Goal: Check status: Check status

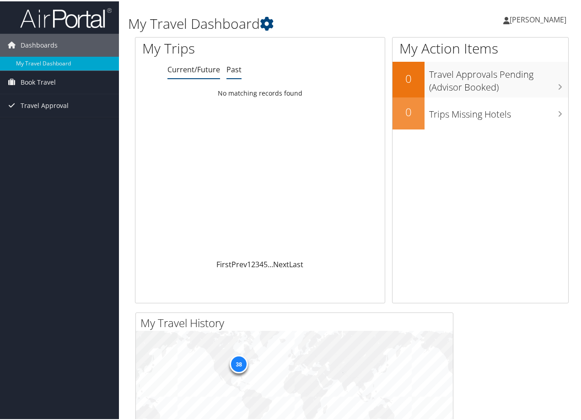
click at [237, 70] on link "Past" at bounding box center [234, 68] width 15 height 10
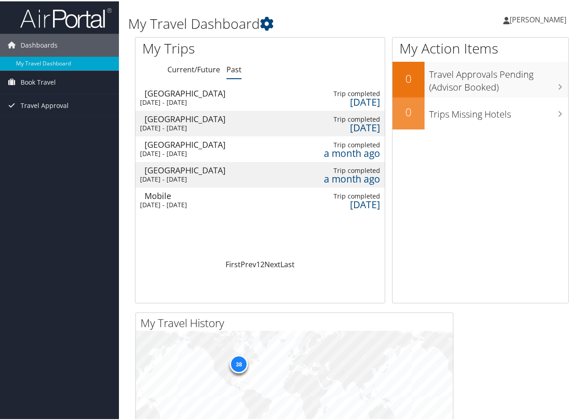
click at [213, 100] on div "Mon 15 Sep 2025 - Sat 20 Sep 2025" at bounding box center [181, 101] width 82 height 8
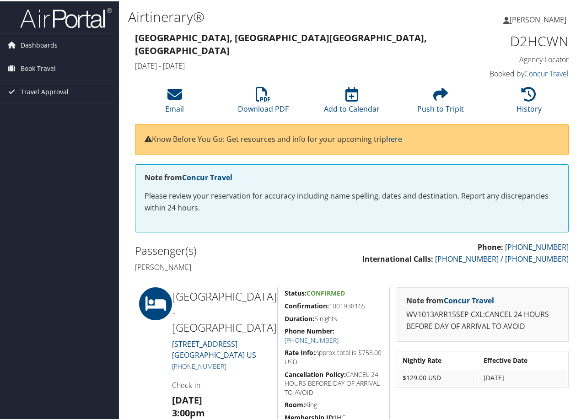
click at [43, 94] on span "Travel Approval" at bounding box center [45, 90] width 48 height 23
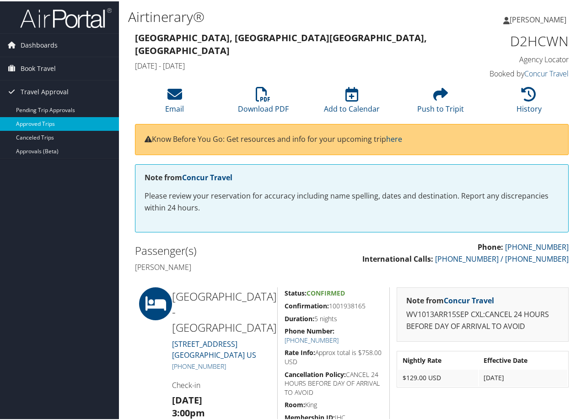
click at [45, 123] on link "Approved Trips" at bounding box center [59, 123] width 119 height 14
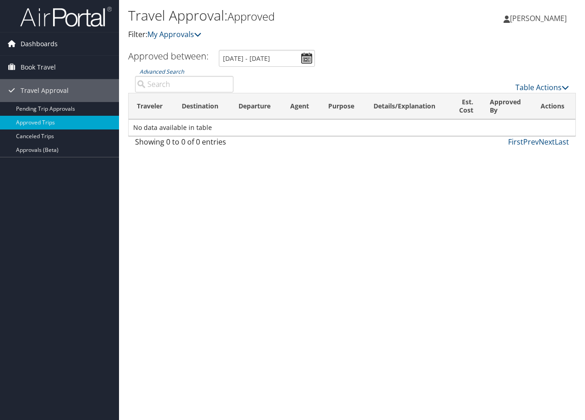
click at [27, 49] on span "Dashboards" at bounding box center [39, 43] width 37 height 23
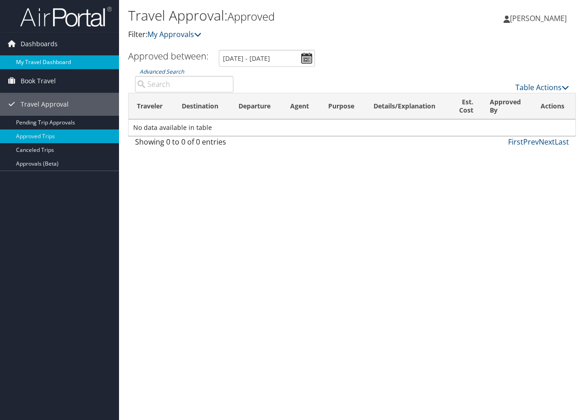
click at [37, 61] on link "My Travel Dashboard" at bounding box center [59, 62] width 119 height 14
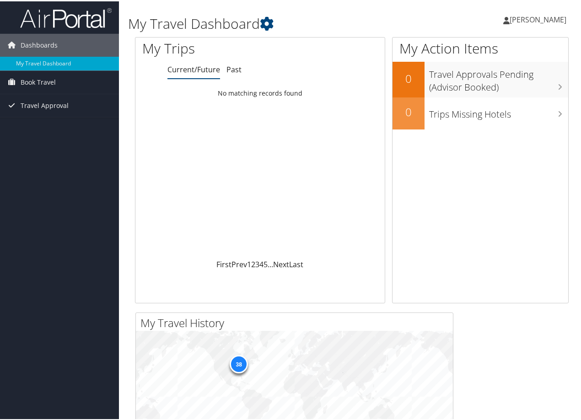
click at [246, 62] on ul "Current/Future Past" at bounding box center [276, 68] width 217 height 16
click at [231, 69] on link "Past" at bounding box center [234, 68] width 15 height 10
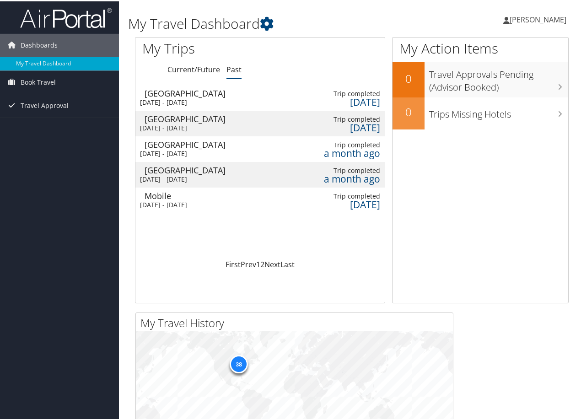
click at [184, 126] on div "[DATE] - [DATE]" at bounding box center [181, 127] width 82 height 8
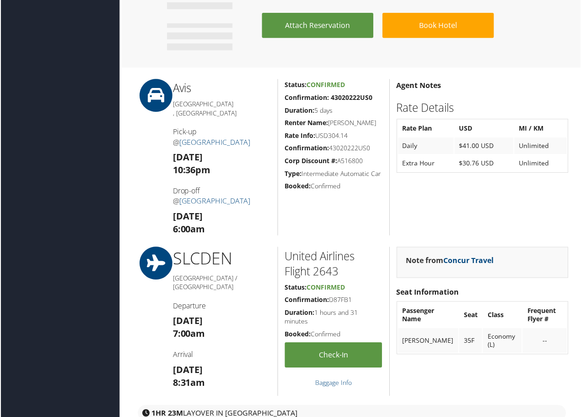
scroll to position [764, 0]
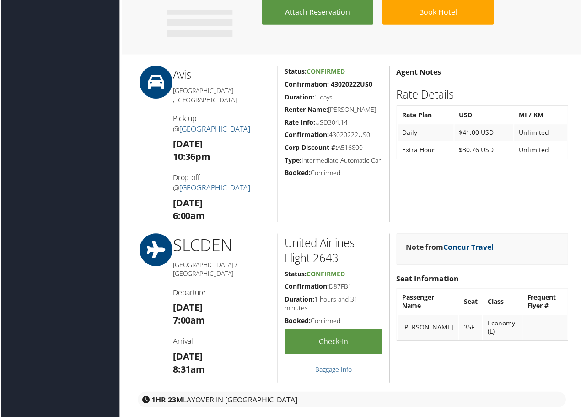
click at [428, 158] on td "Extra Hour" at bounding box center [426, 150] width 56 height 16
click at [422, 124] on th "Rate Plan" at bounding box center [426, 115] width 56 height 16
click at [424, 119] on div "Agent Notes Rate Details Rate Plan USD MI / KM Daily $41.00 USD Unlimited Extra…" at bounding box center [483, 144] width 187 height 157
click at [424, 103] on h2 "Rate Details" at bounding box center [483, 95] width 173 height 16
click at [152, 99] on icon at bounding box center [155, 82] width 41 height 33
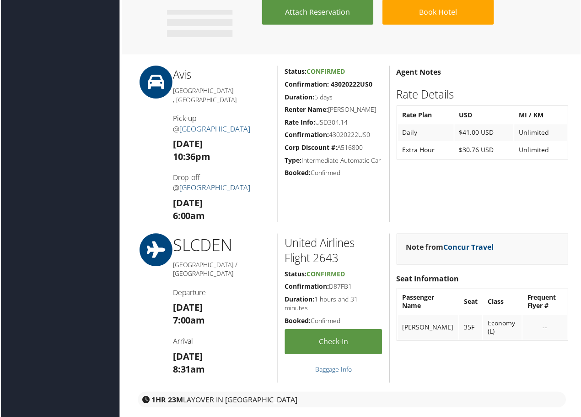
click at [209, 190] on link "Salt Lake City International Airport" at bounding box center [214, 188] width 71 height 10
